Goal: Task Accomplishment & Management: Complete application form

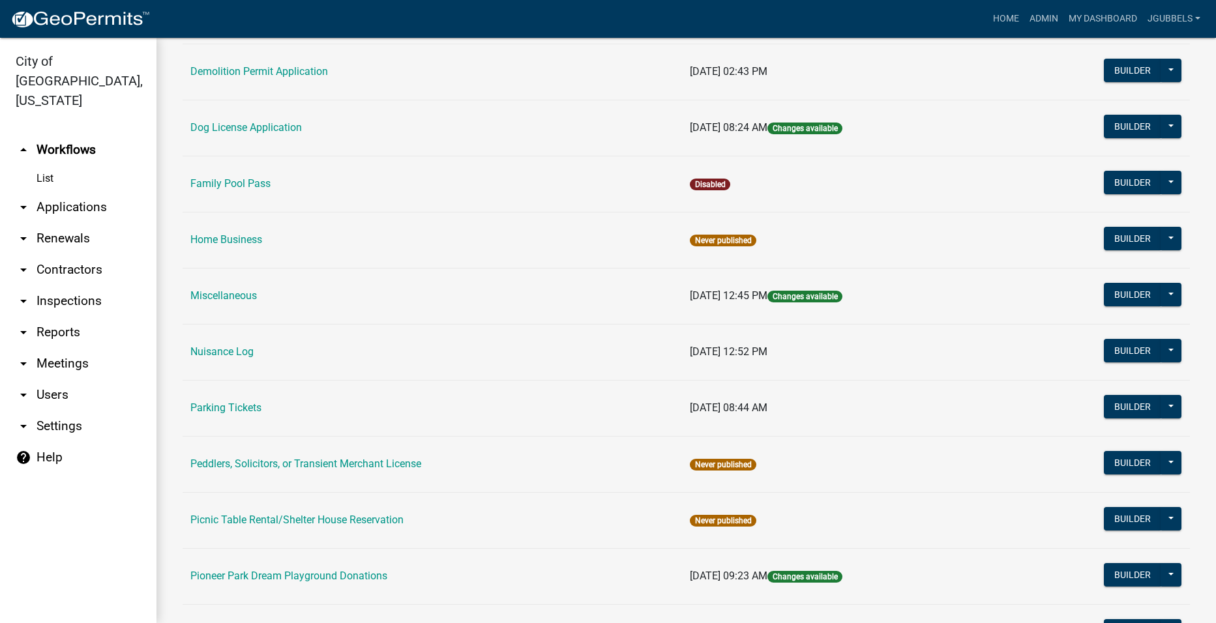
scroll to position [522, 0]
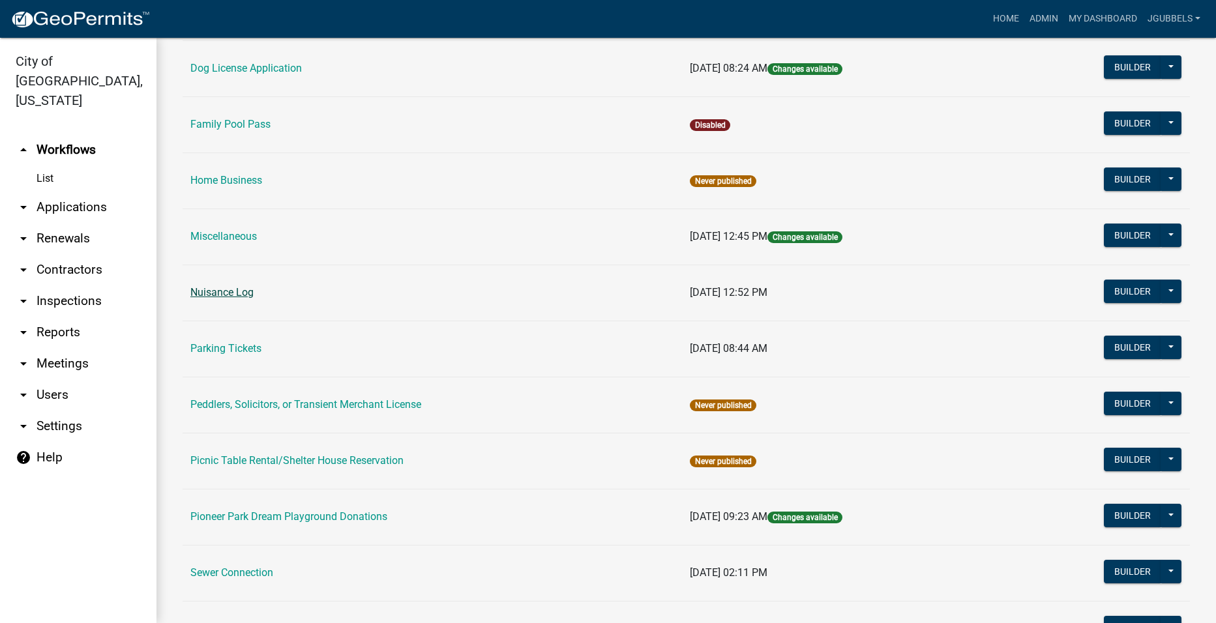
click at [244, 293] on link "Nuisance Log" at bounding box center [221, 292] width 63 height 12
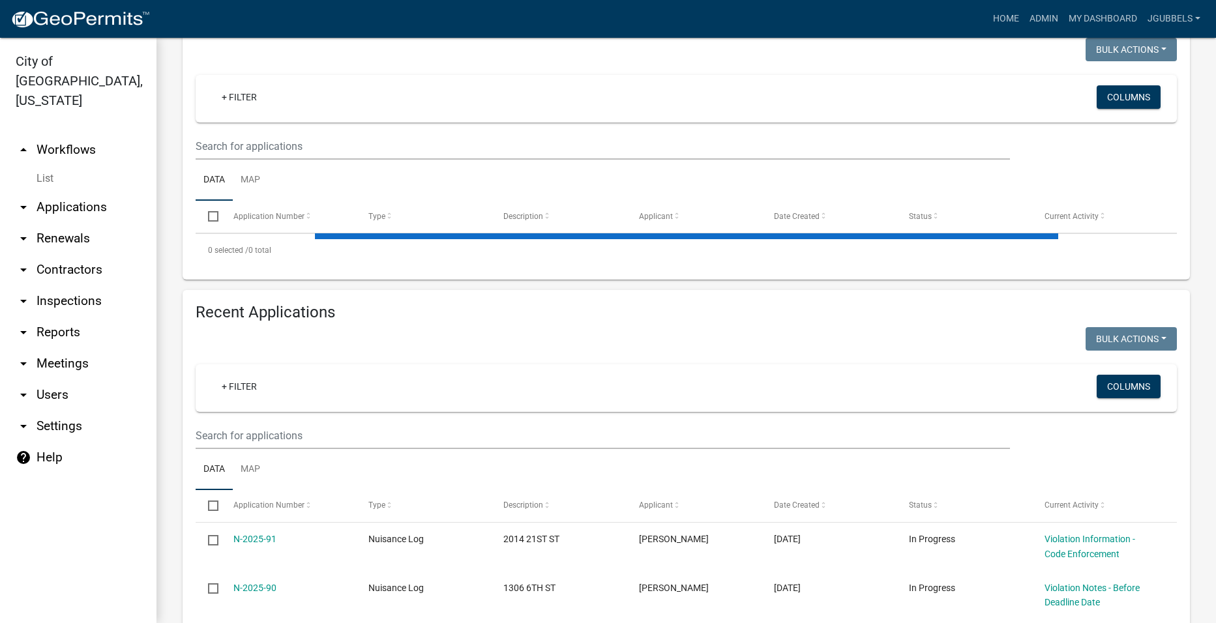
scroll to position [391, 0]
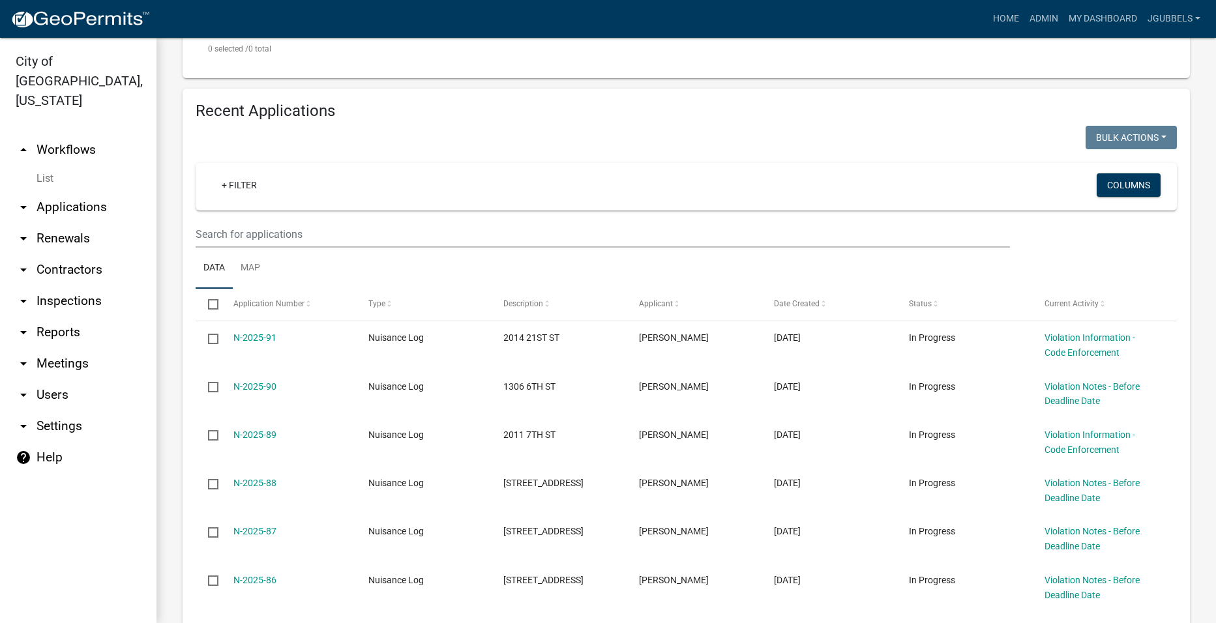
select select "2: 50"
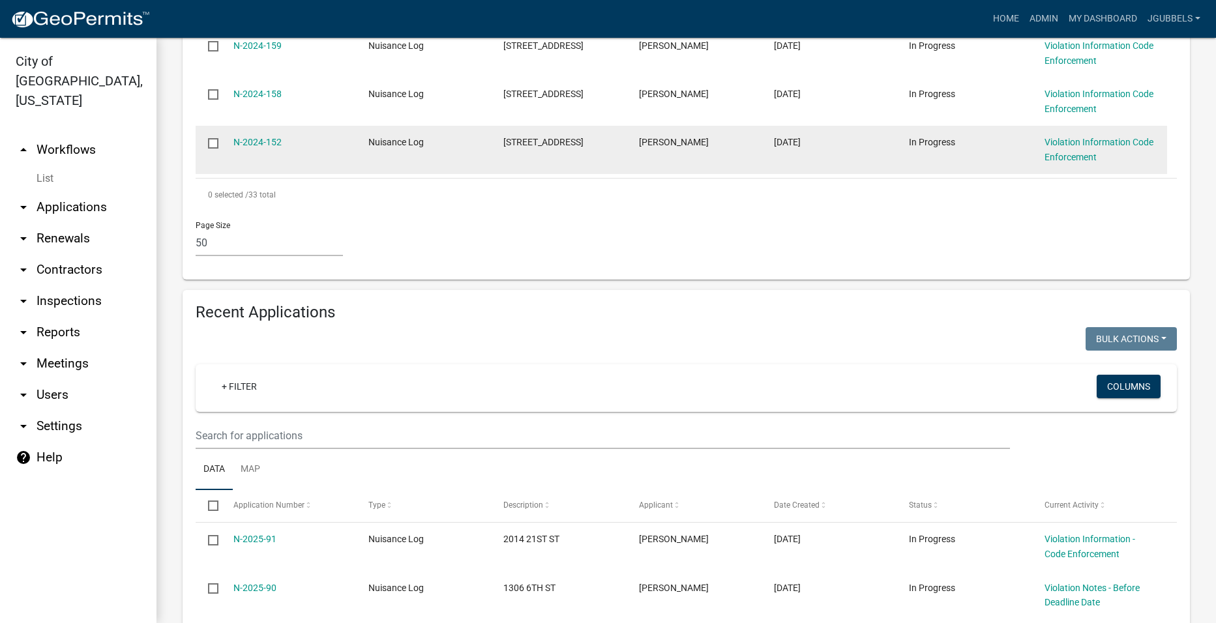
scroll to position [1955, 0]
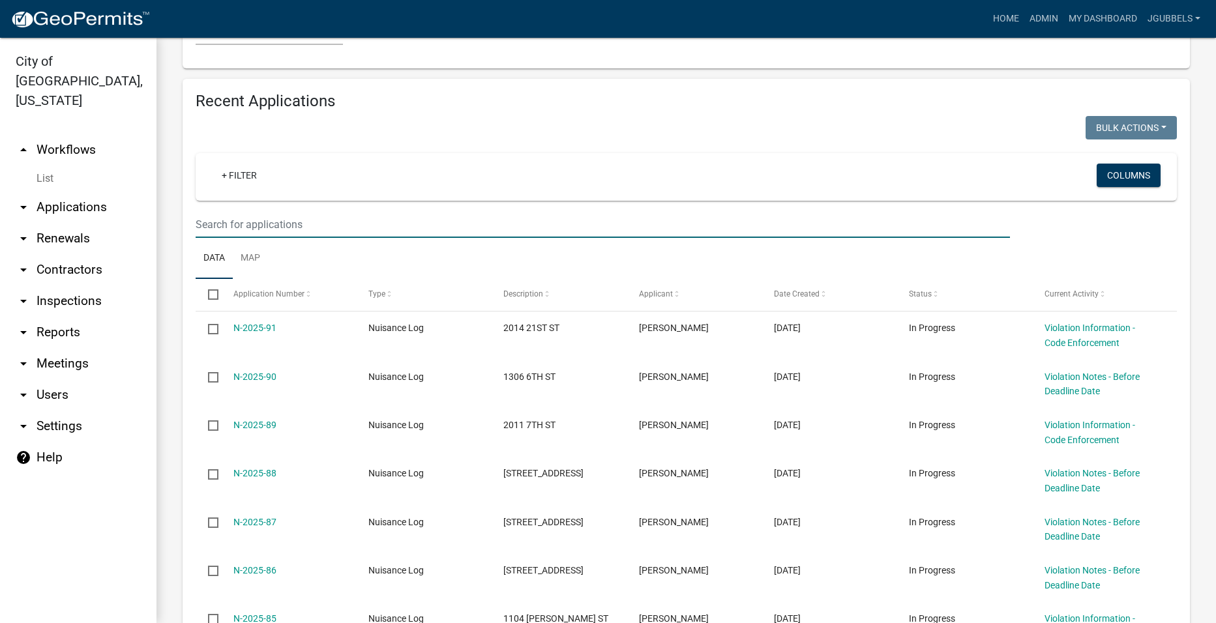
click at [462, 215] on input "text" at bounding box center [603, 224] width 815 height 27
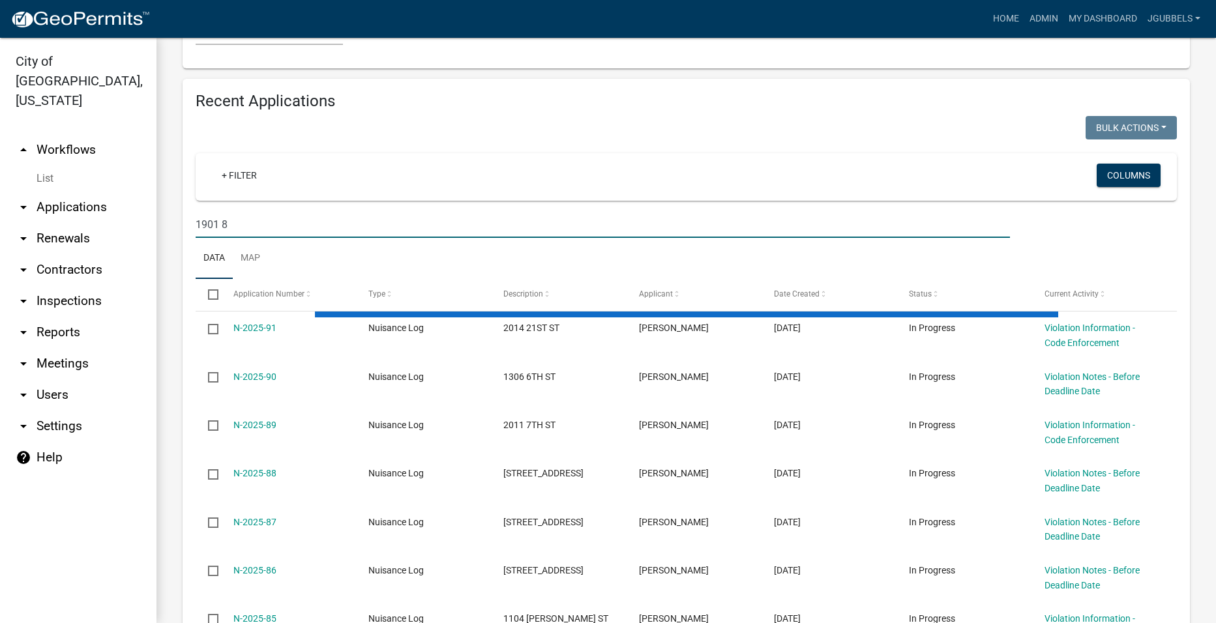
scroll to position [1816, 0]
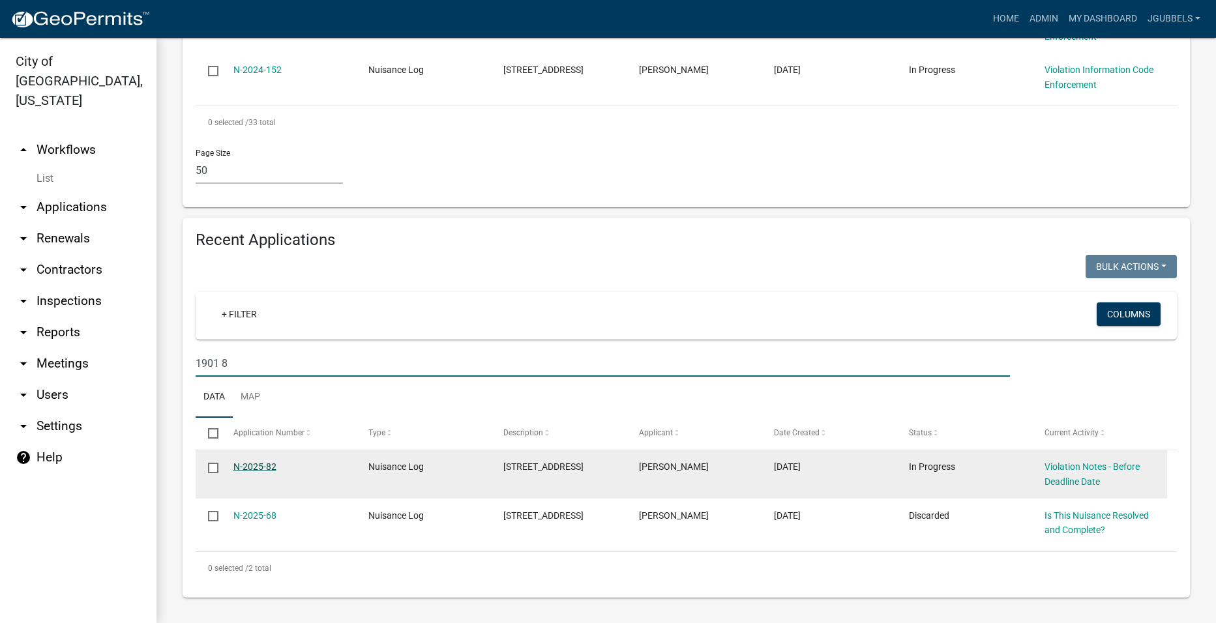
type input "1901 8"
click at [260, 467] on link "N-2025-82" at bounding box center [254, 467] width 43 height 10
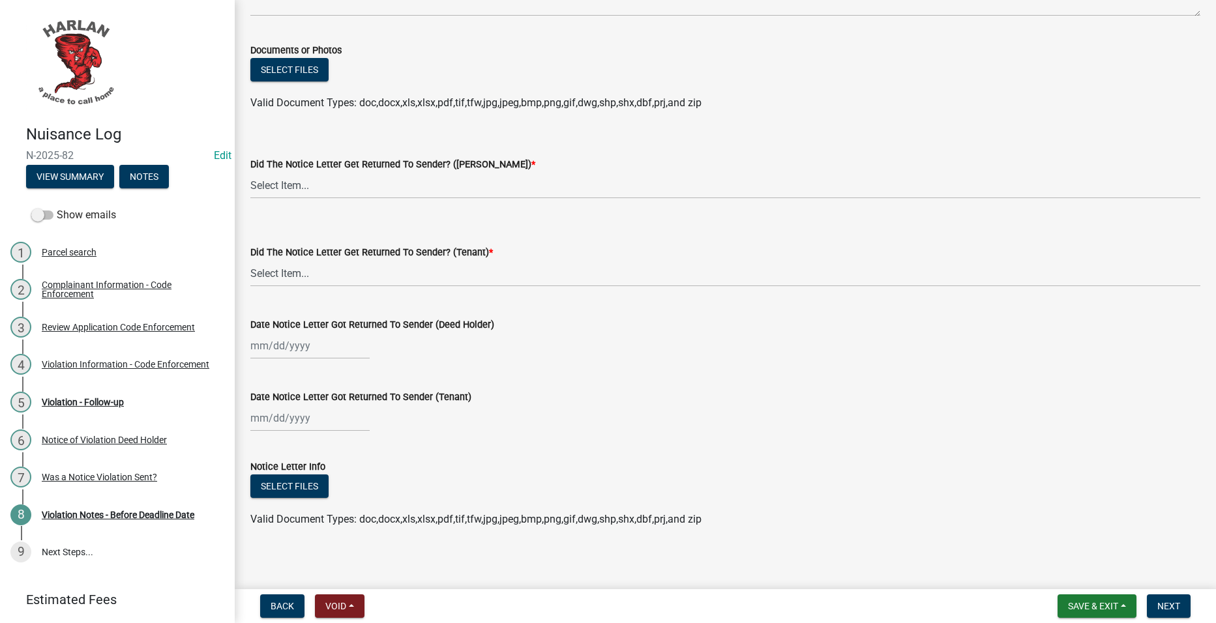
scroll to position [158, 0]
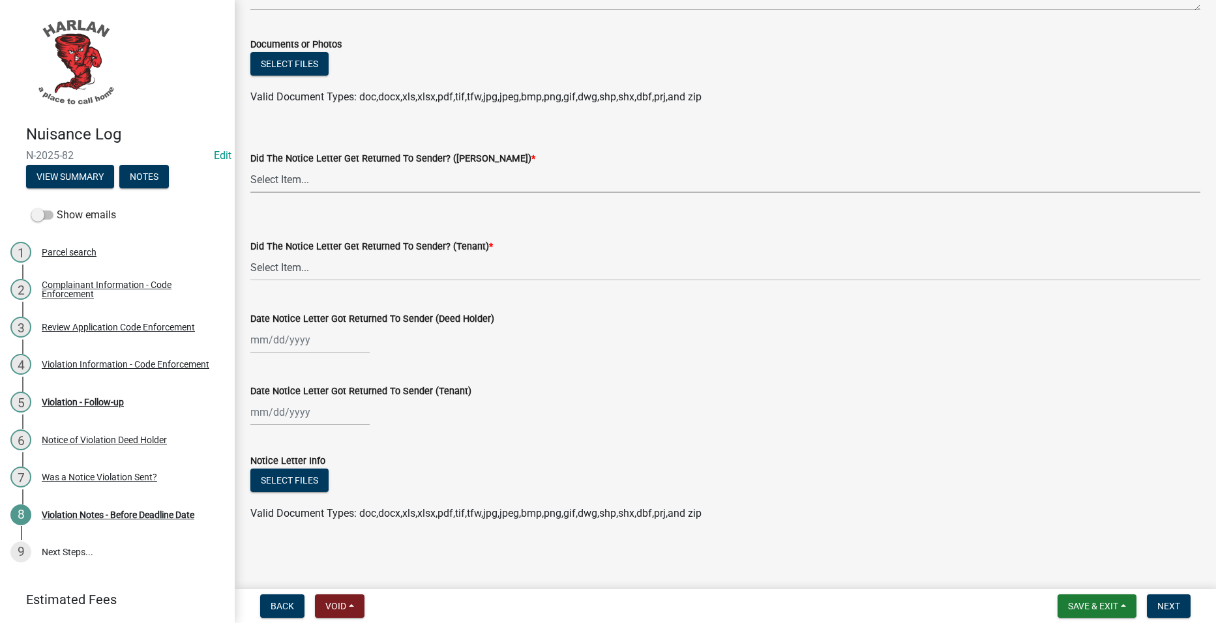
click at [529, 181] on select "Select Item... Yes No" at bounding box center [725, 179] width 950 height 27
click at [250, 166] on select "Select Item... Yes No" at bounding box center [725, 179] width 950 height 27
select select "e2058afb-6297-42a9-8694-3597cc370d7c"
click at [535, 271] on select "Select Item... Yes No" at bounding box center [725, 267] width 950 height 27
click at [250, 254] on select "Select Item... Yes No" at bounding box center [725, 267] width 950 height 27
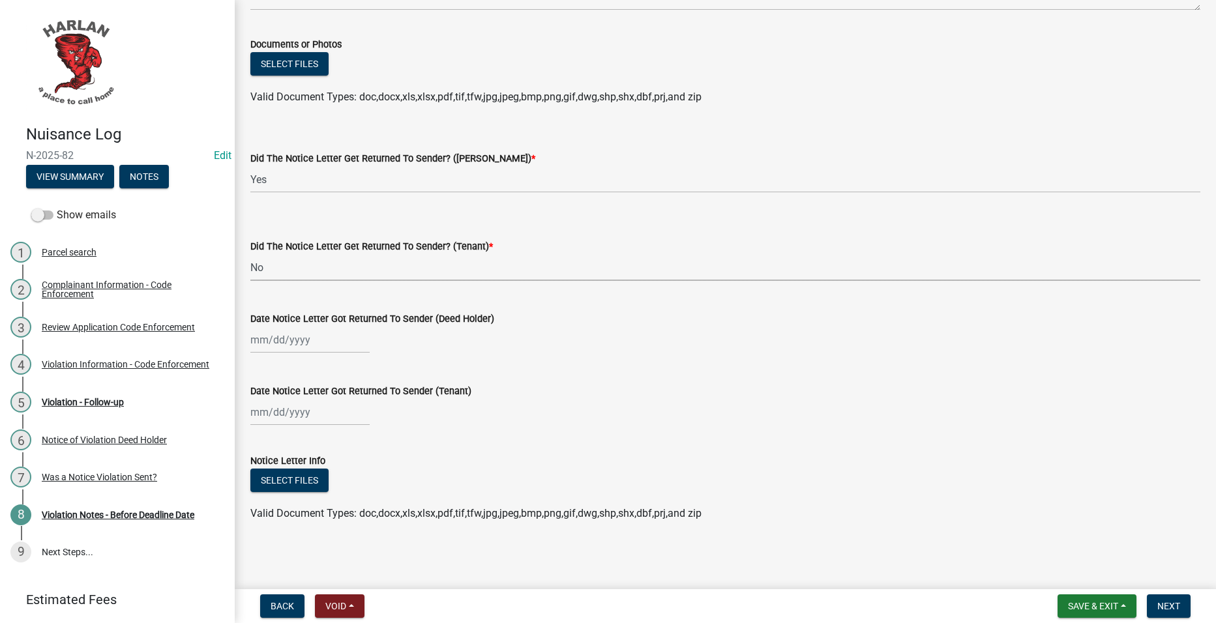
select select "487603ca-b45a-4c36-b707-2c3ad8467b2a"
click at [320, 348] on div at bounding box center [309, 340] width 119 height 27
select select "9"
select select "2025"
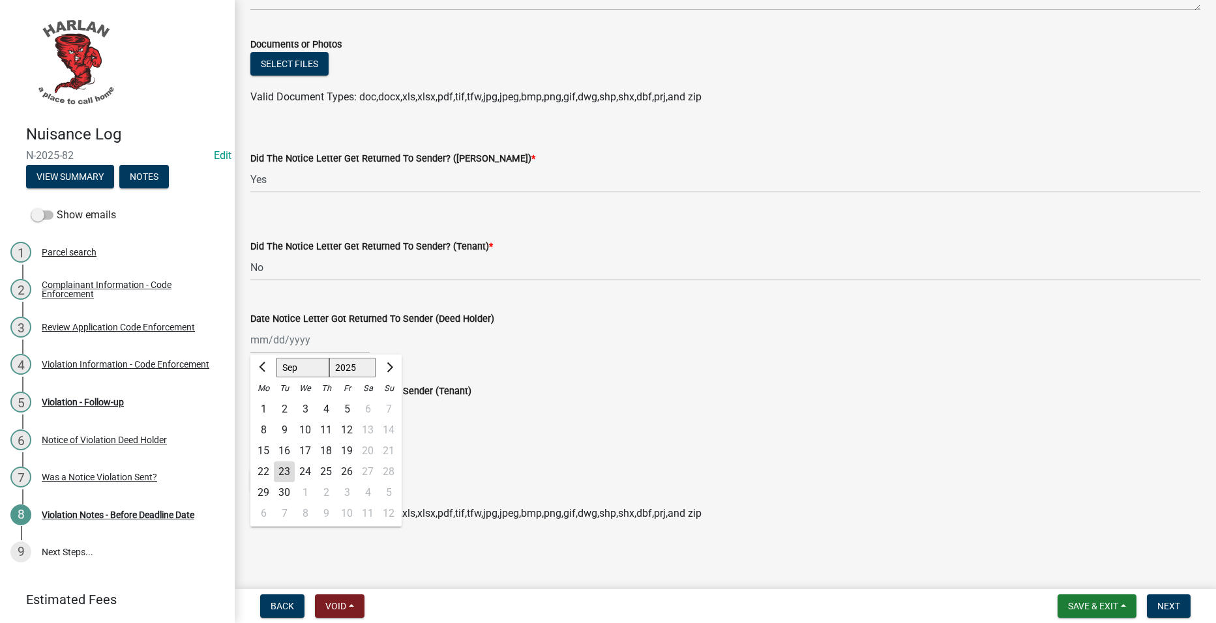
click at [265, 446] on div "15" at bounding box center [263, 451] width 21 height 21
type input "[DATE]"
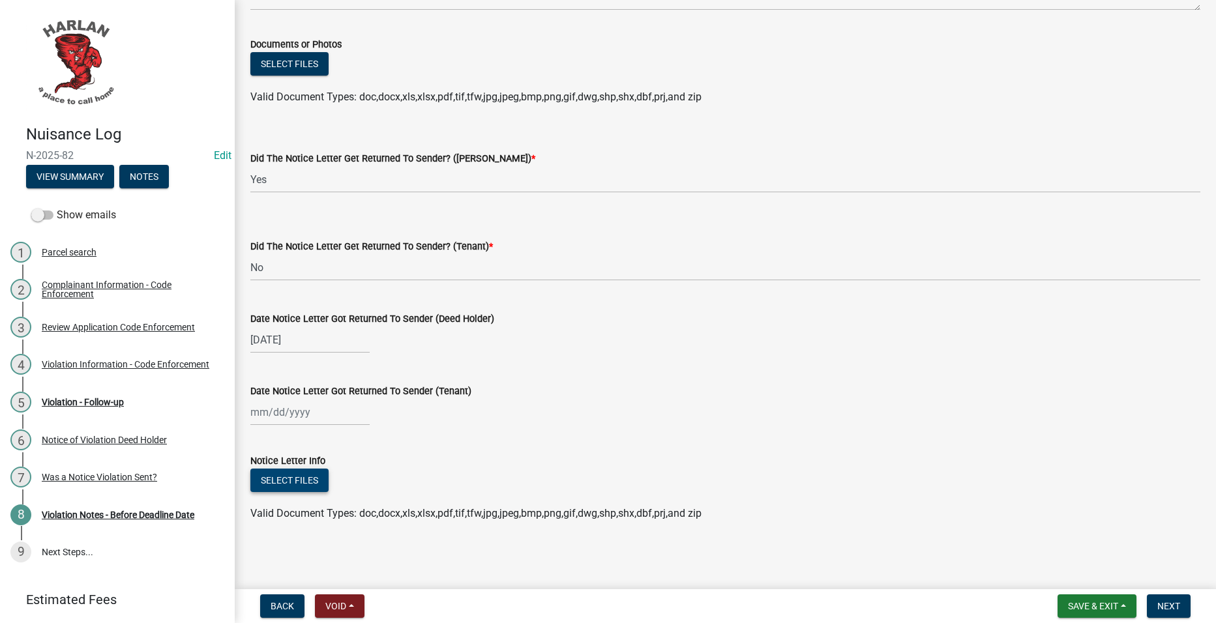
click at [308, 487] on button "Select files" at bounding box center [289, 480] width 78 height 23
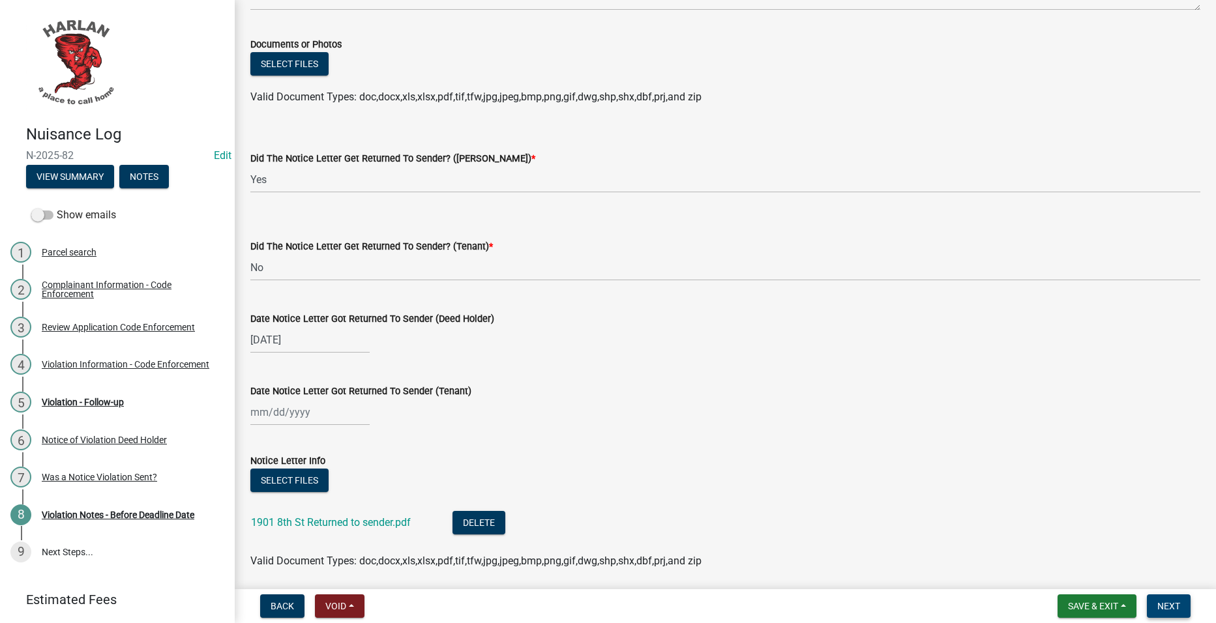
click at [1162, 607] on span "Next" at bounding box center [1169, 606] width 23 height 10
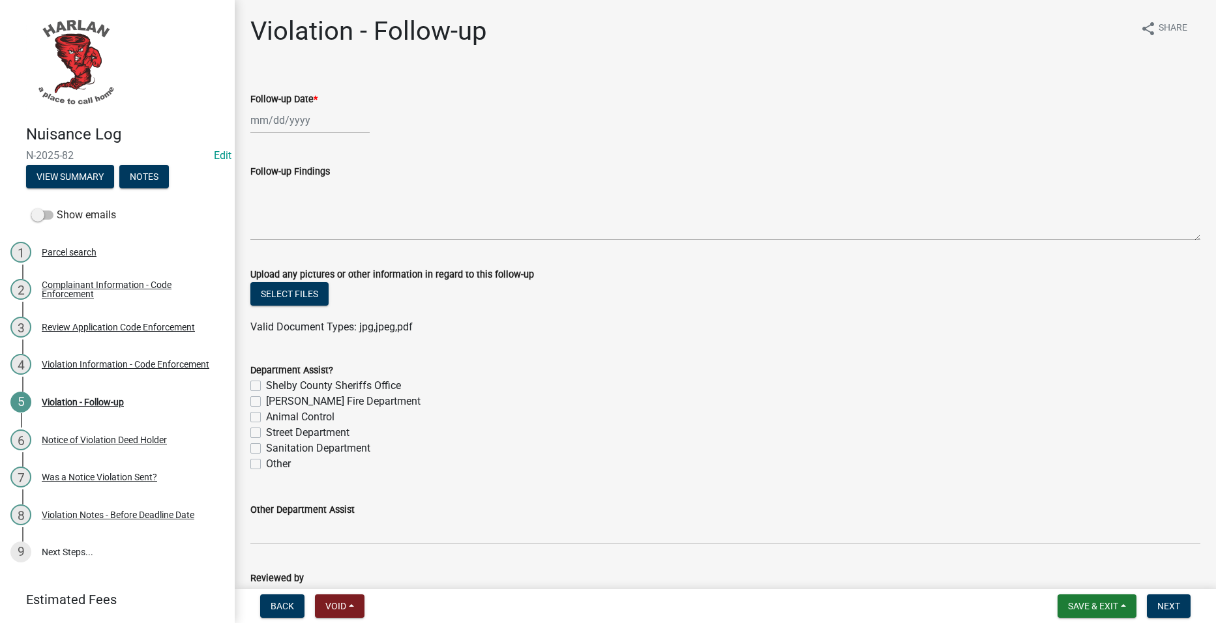
click at [310, 126] on div at bounding box center [309, 120] width 119 height 27
select select "9"
select select "2025"
click at [292, 247] on div "23" at bounding box center [284, 252] width 21 height 21
type input "[DATE]"
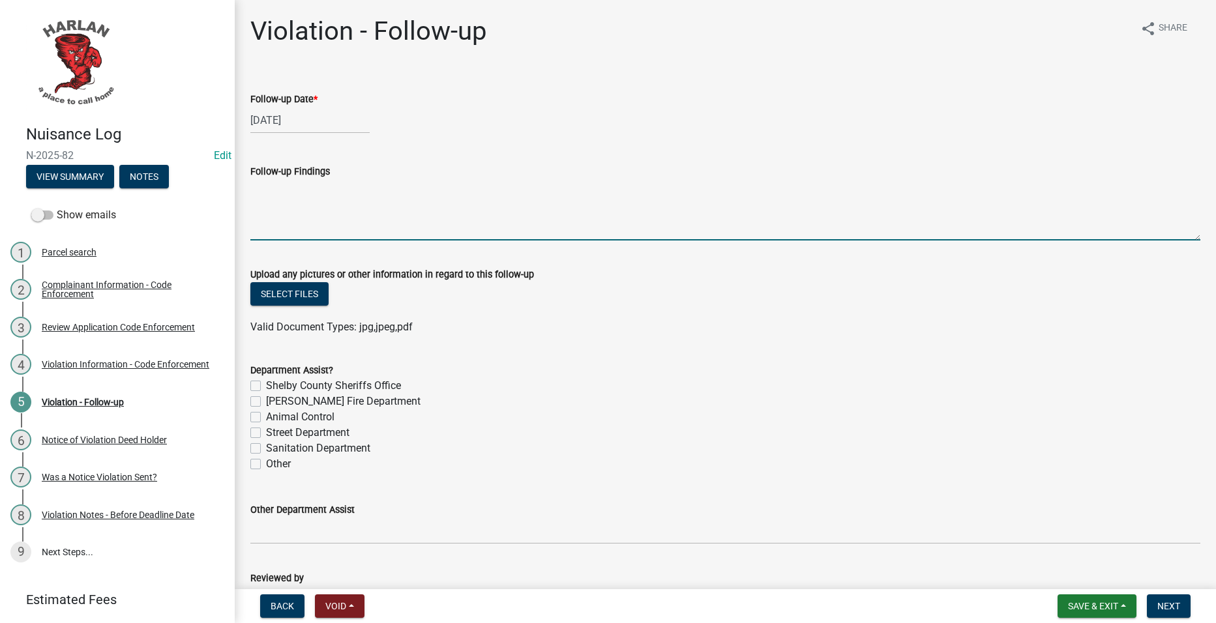
click at [355, 219] on textarea "Follow-up Findings" at bounding box center [725, 209] width 950 height 61
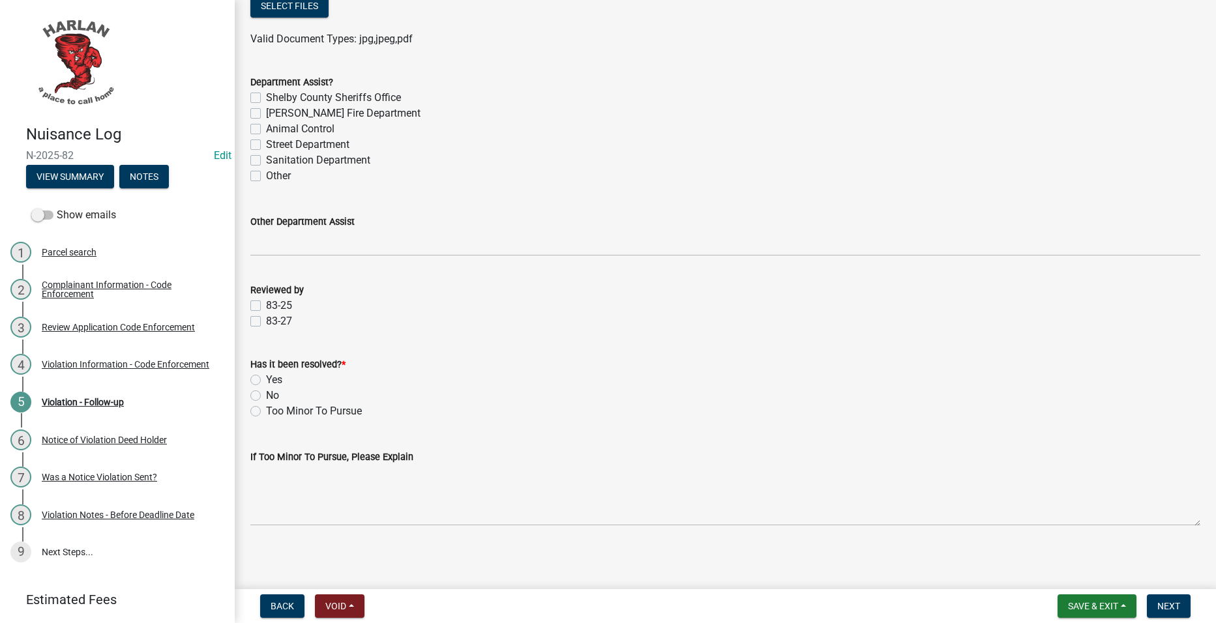
scroll to position [292, 0]
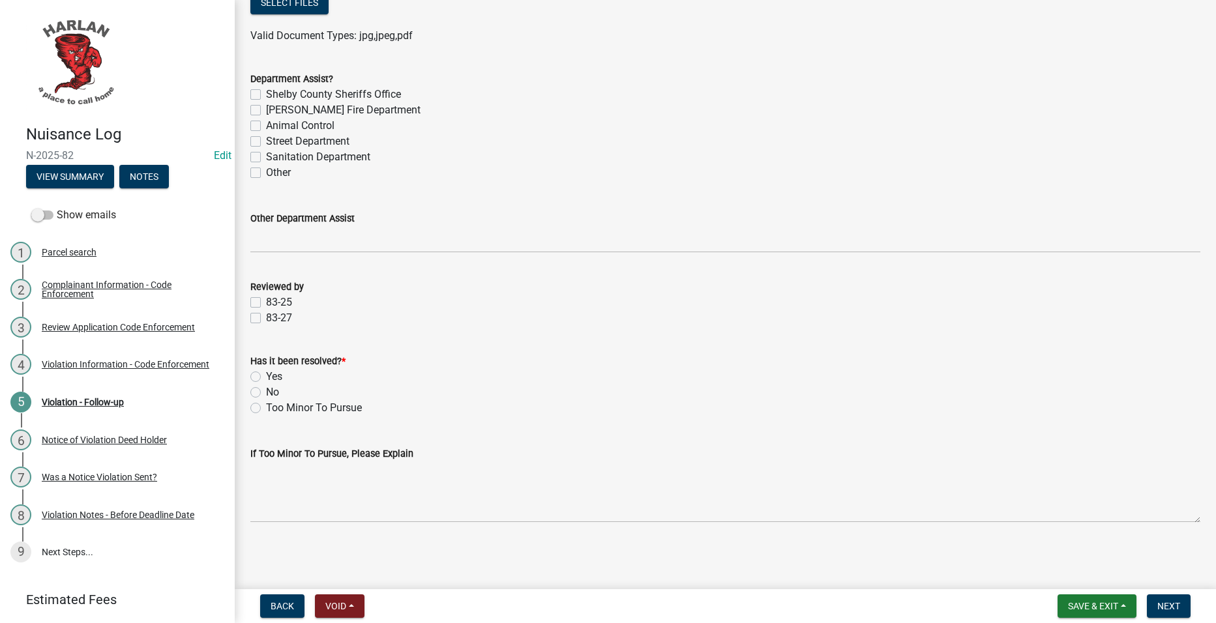
type textarea "Pool has been taken down."
click at [286, 297] on label "83-25" at bounding box center [279, 303] width 26 height 16
click at [275, 297] on input "83-25" at bounding box center [270, 299] width 8 height 8
checkbox input "true"
checkbox input "false"
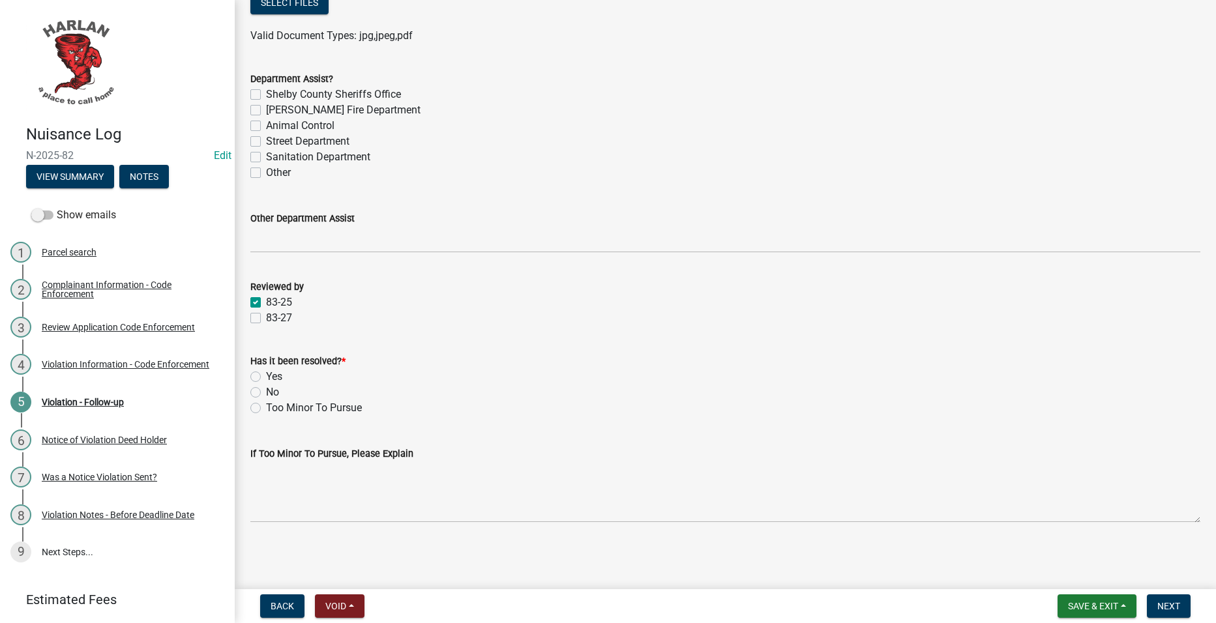
click at [267, 379] on label "Yes" at bounding box center [274, 377] width 16 height 16
click at [267, 378] on input "Yes" at bounding box center [270, 373] width 8 height 8
radio input "true"
click at [1162, 597] on button "Next" at bounding box center [1169, 606] width 44 height 23
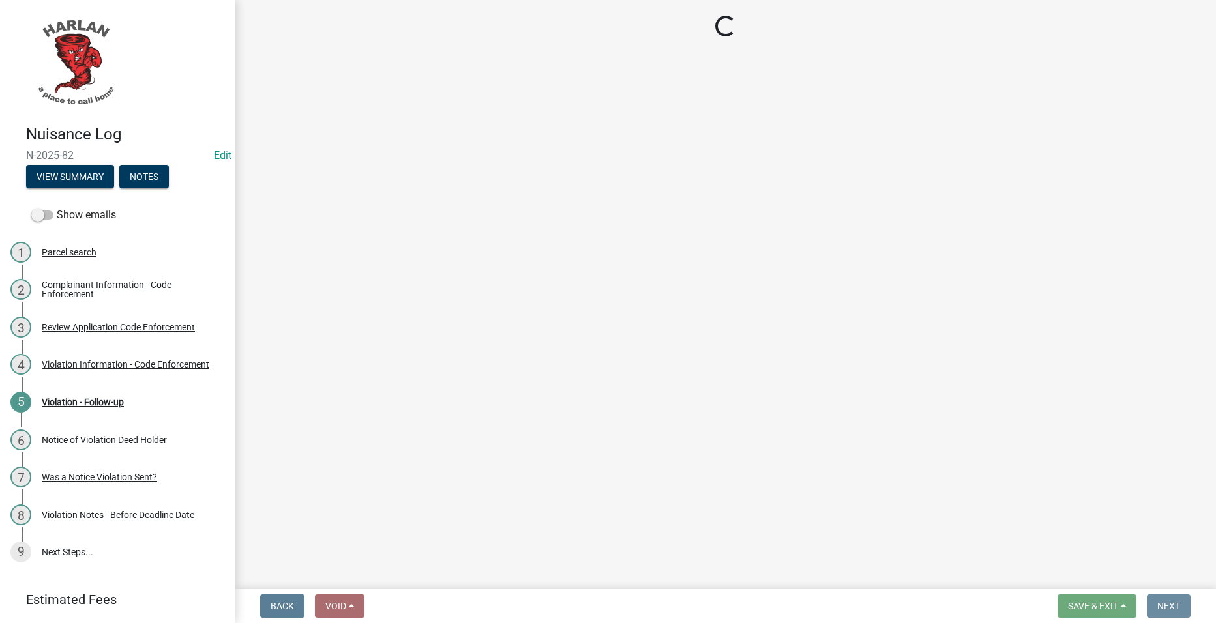
scroll to position [0, 0]
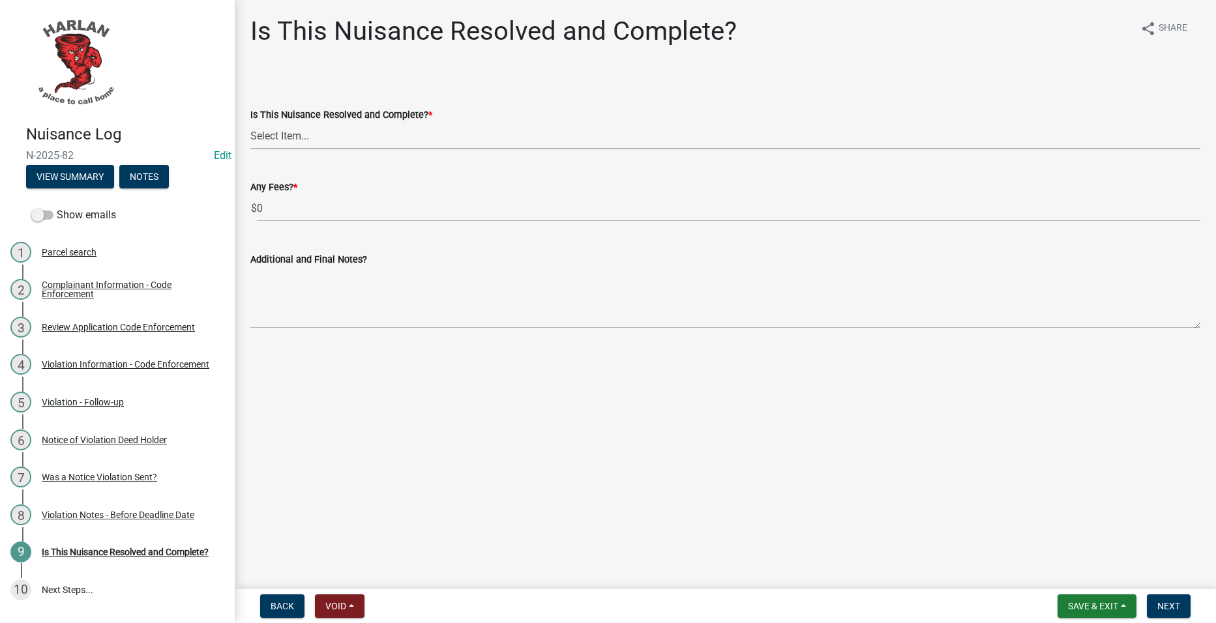
click at [464, 134] on select "Select Item... Yes No" at bounding box center [725, 136] width 950 height 27
click at [250, 123] on select "Select Item... Yes No" at bounding box center [725, 136] width 950 height 27
select select "f666c895-b4e5-476d-a63e-0a4713ea03dc"
drag, startPoint x: 1179, startPoint y: 597, endPoint x: 1170, endPoint y: 588, distance: 12.9
click at [1180, 597] on button "Next" at bounding box center [1169, 606] width 44 height 23
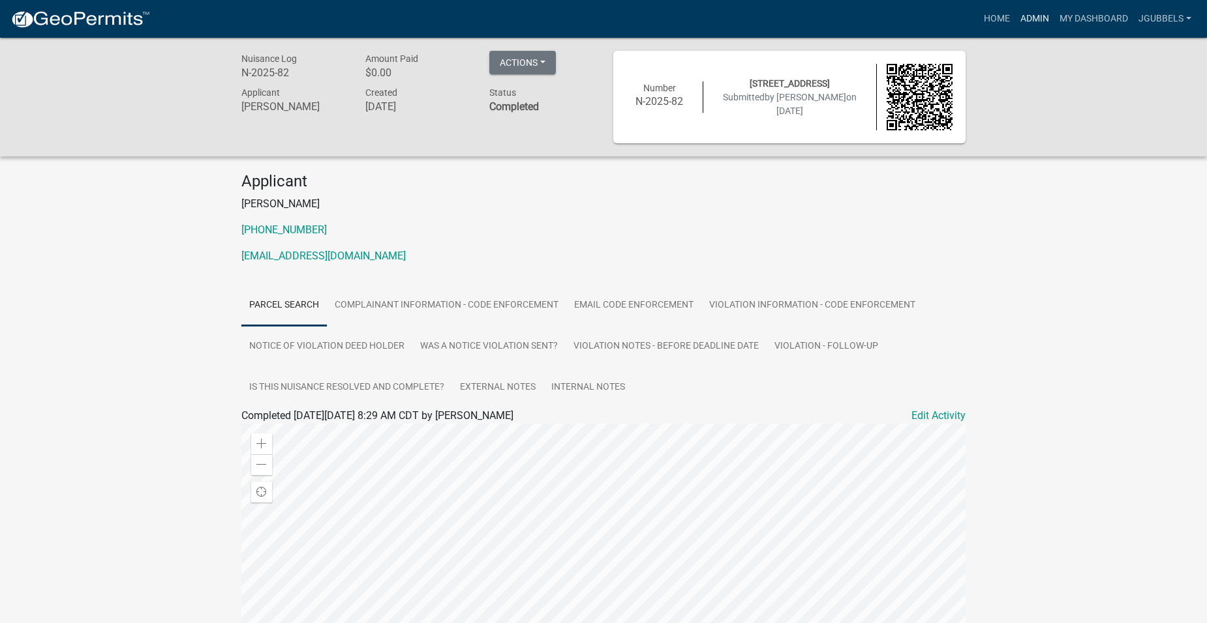
click at [1036, 10] on link "Admin" at bounding box center [1034, 19] width 39 height 25
